Goal: Information Seeking & Learning: Learn about a topic

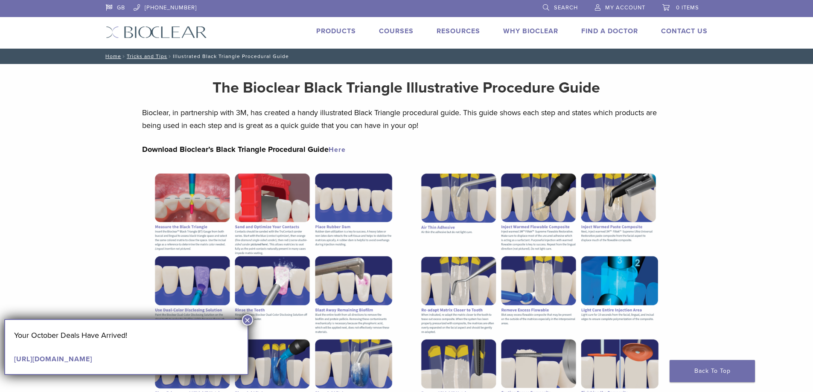
click at [247, 319] on button "×" at bounding box center [247, 320] width 11 height 11
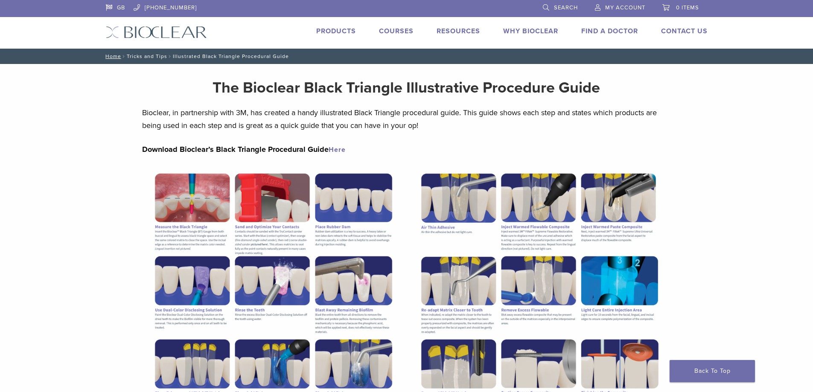
click at [147, 57] on link "Tricks and Tips" at bounding box center [147, 56] width 41 height 6
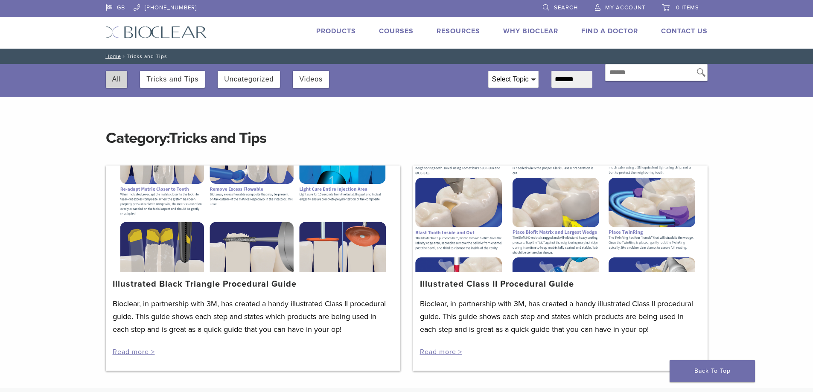
click at [119, 79] on button "All" at bounding box center [116, 79] width 9 height 17
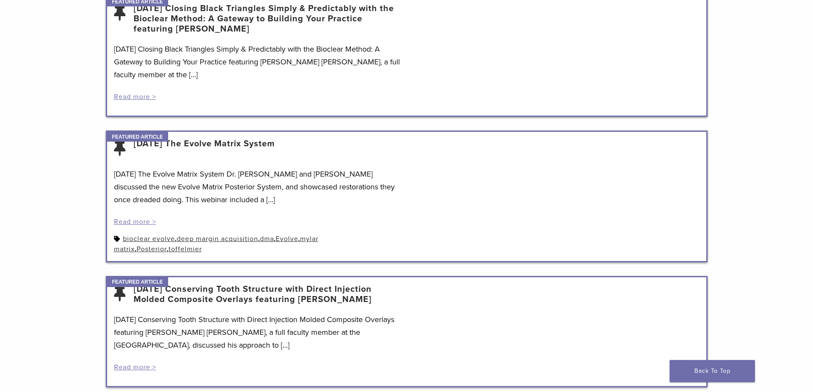
scroll to position [256, 0]
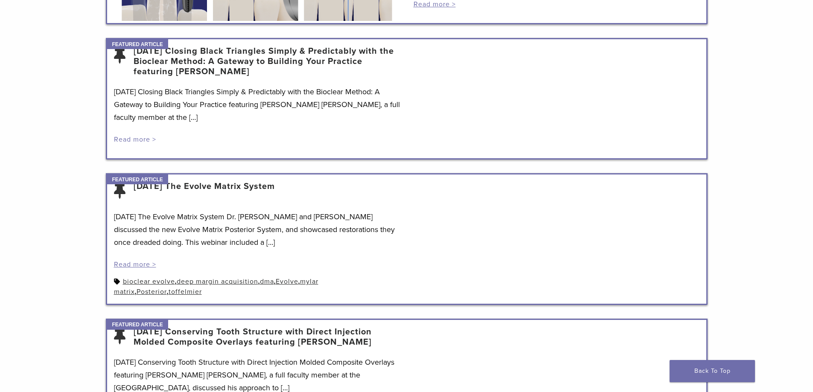
click at [146, 136] on link "Read more >" at bounding box center [135, 139] width 42 height 9
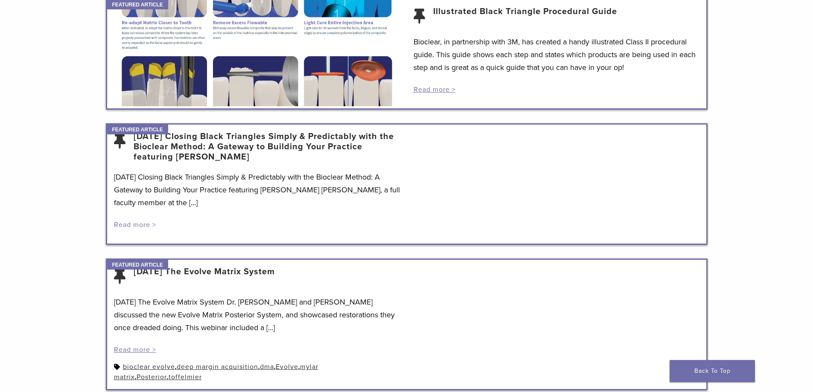
scroll to position [128, 0]
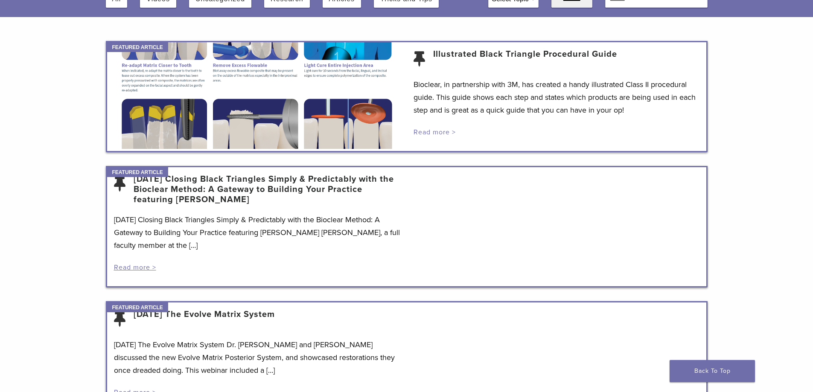
click at [443, 130] on link "Read more >" at bounding box center [435, 132] width 42 height 9
